Goal: Task Accomplishment & Management: Use online tool/utility

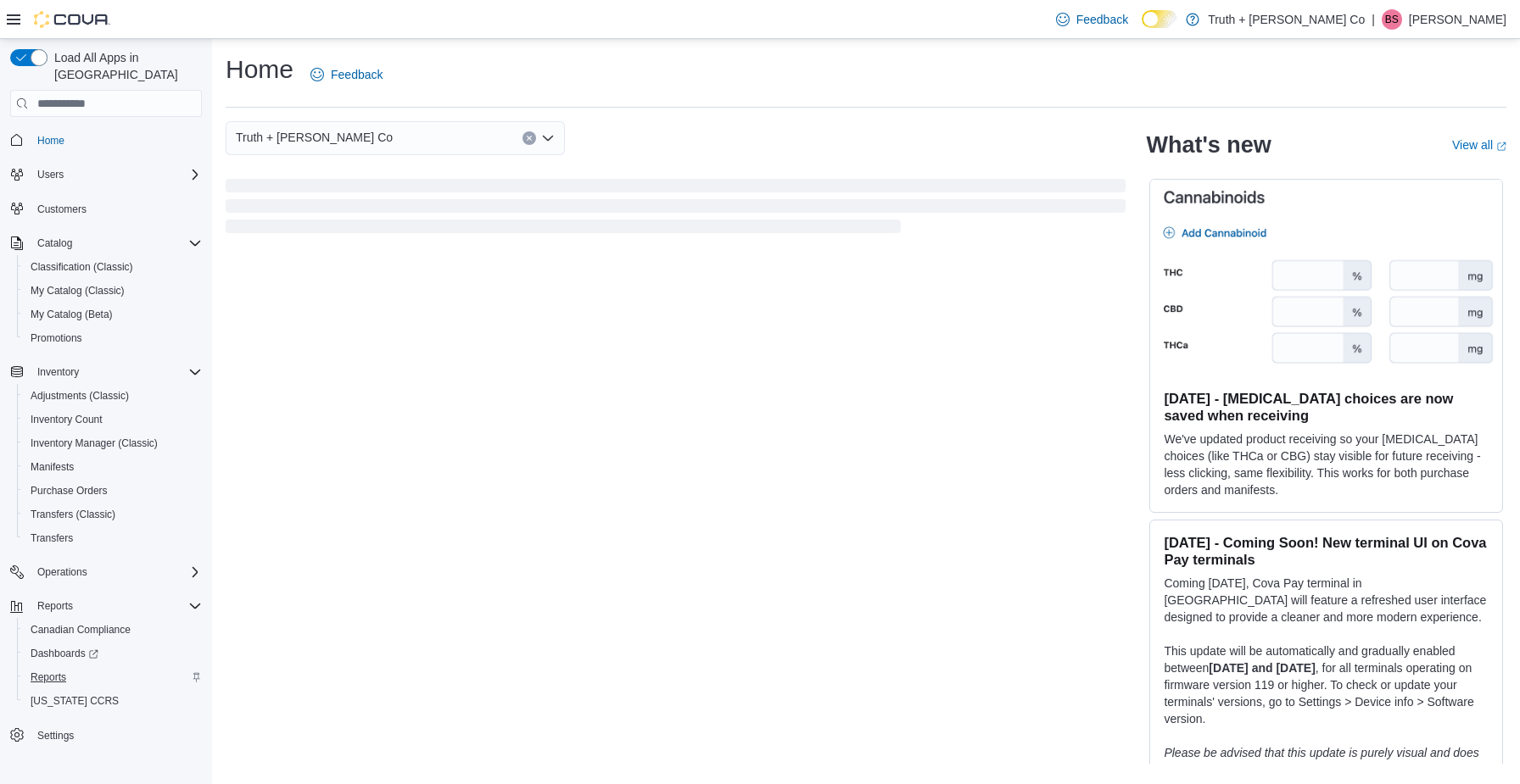
click at [55, 671] on span "Reports" at bounding box center [49, 678] width 36 height 14
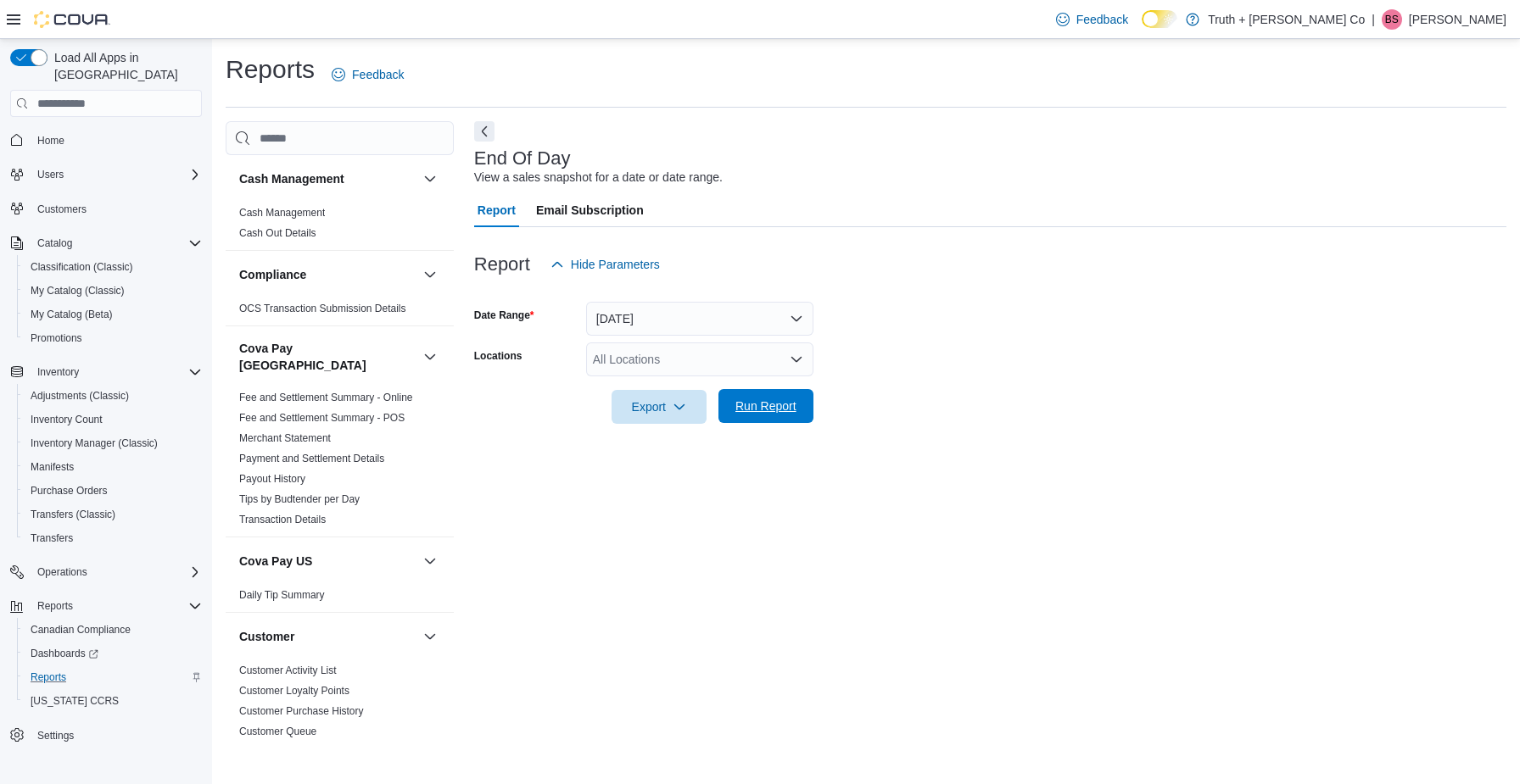
click at [775, 403] on span "Run Report" at bounding box center [766, 406] width 62 height 17
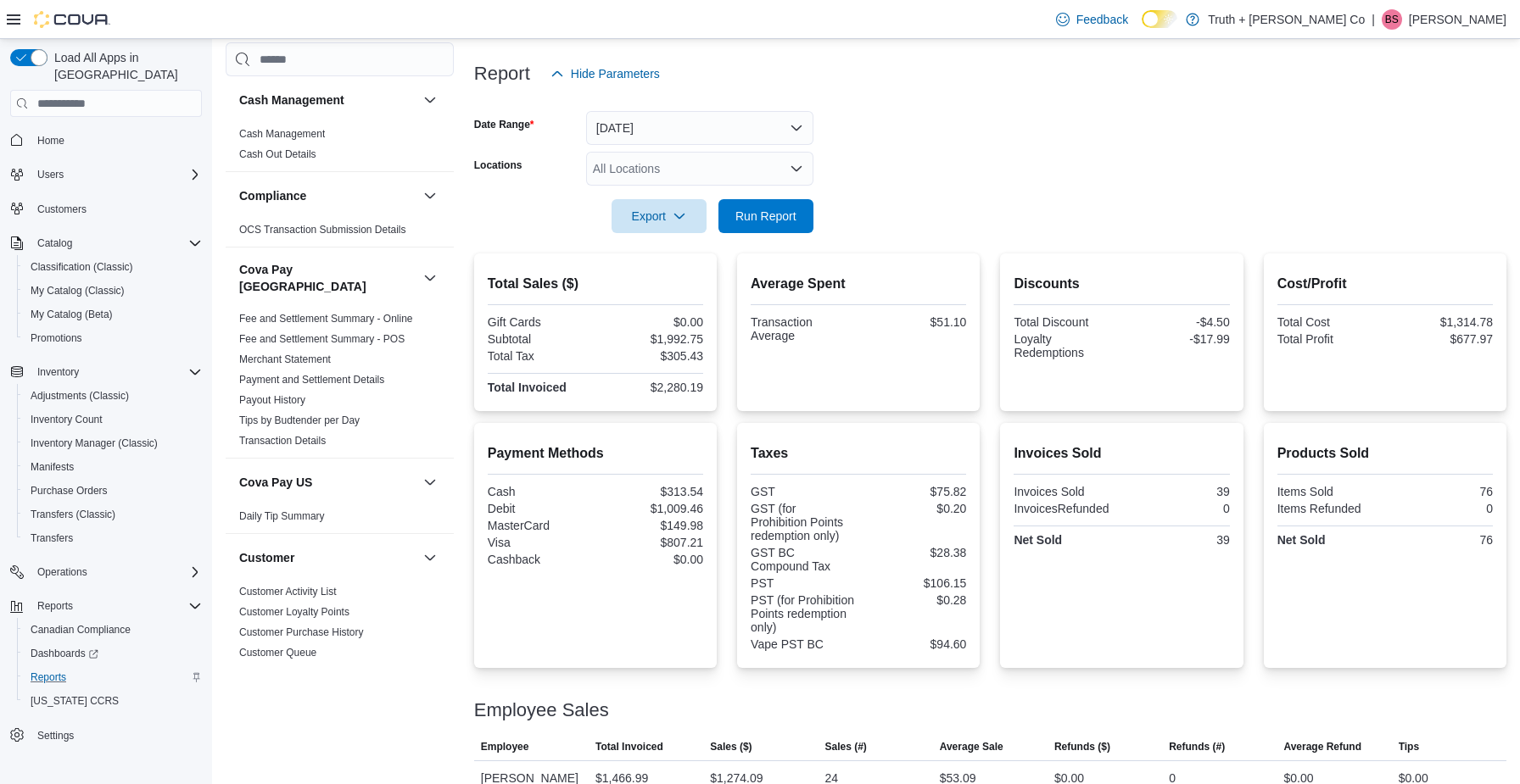
scroll to position [193, 0]
click at [794, 212] on span "Run Report" at bounding box center [766, 213] width 62 height 17
